Goal: Check status

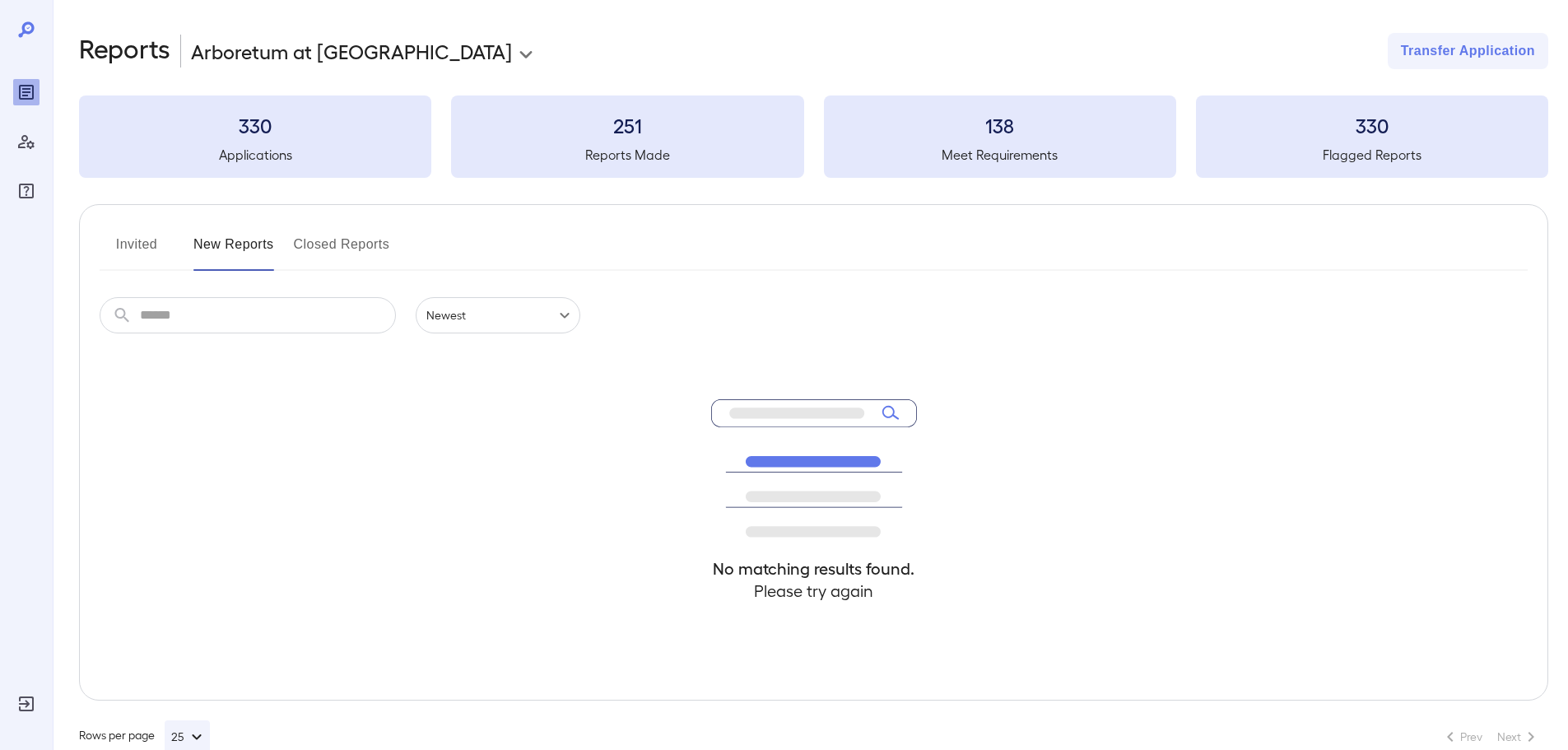
click at [164, 315] on input "text" at bounding box center [268, 315] width 256 height 36
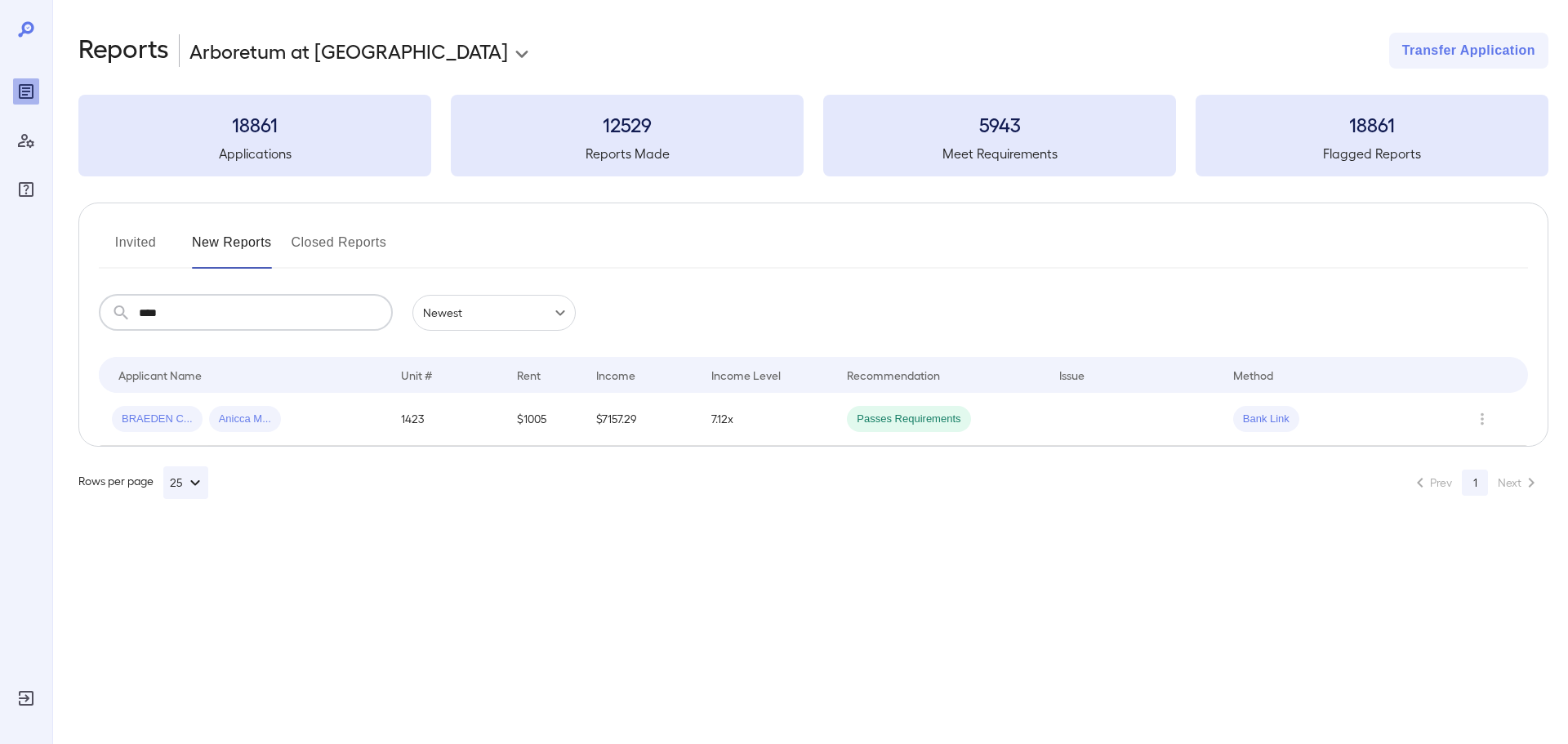
type input "****"
